Goal: Navigation & Orientation: Find specific page/section

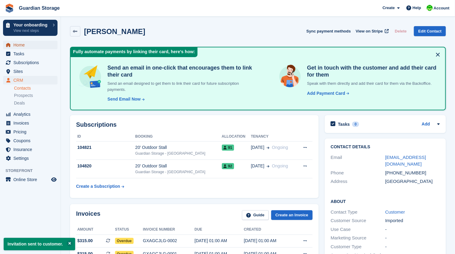
click at [23, 47] on span "Home" at bounding box center [31, 45] width 37 height 9
